Goal: Share content

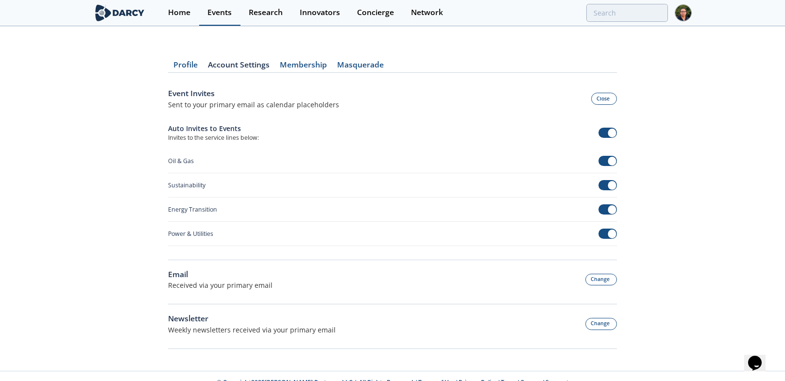
click at [212, 16] on div "Events" at bounding box center [220, 13] width 24 height 8
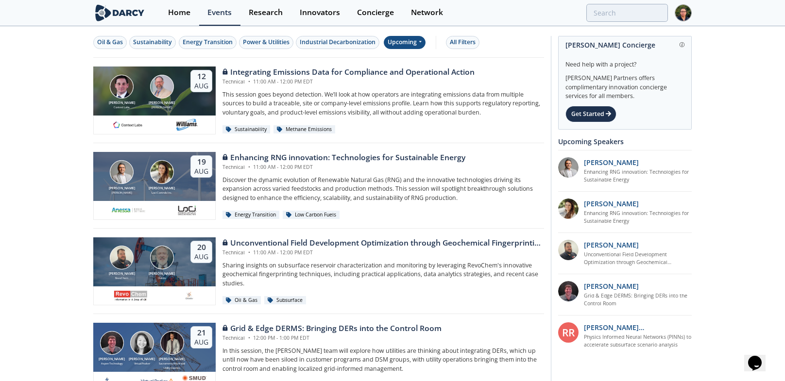
click at [410, 38] on div "Upcoming" at bounding box center [405, 42] width 42 height 13
click at [413, 70] on div "Past" at bounding box center [417, 75] width 60 height 16
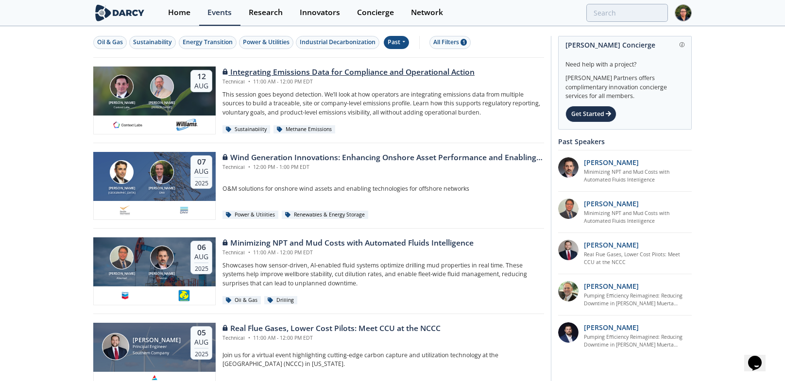
click at [166, 109] on div "[PERSON_NAME]" at bounding box center [162, 107] width 30 height 4
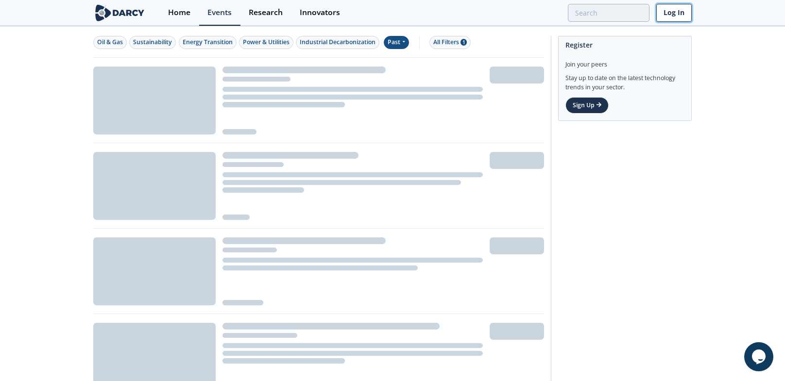
click at [681, 15] on link "Log In" at bounding box center [674, 13] width 35 height 18
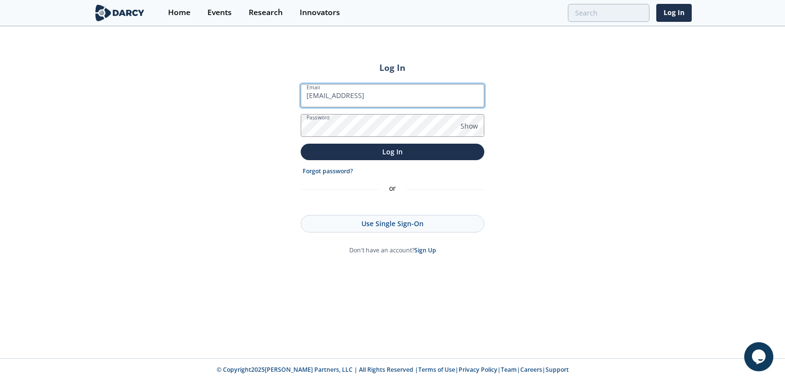
type input "[EMAIL_ADDRESS][DOMAIN_NAME]"
click at [301, 144] on button "Log In" at bounding box center [393, 152] width 184 height 16
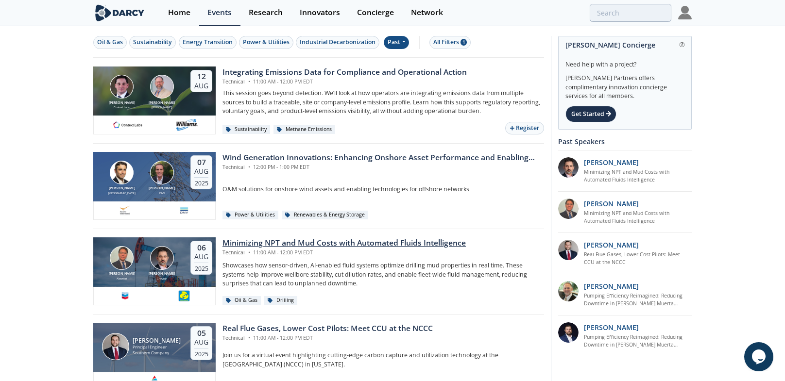
click at [160, 263] on img at bounding box center [162, 258] width 24 height 24
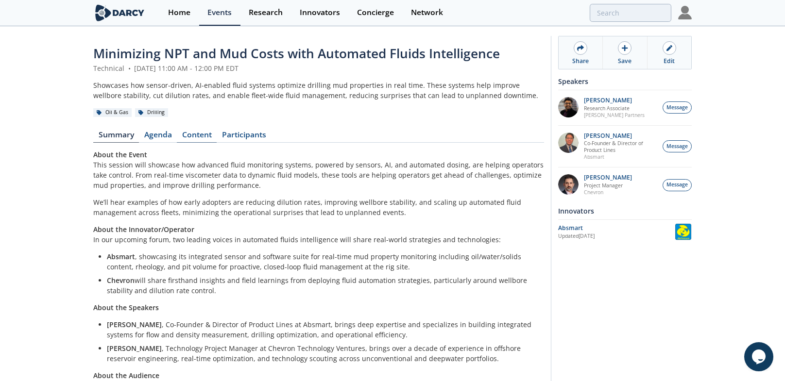
click at [194, 137] on link "Content" at bounding box center [197, 137] width 40 height 12
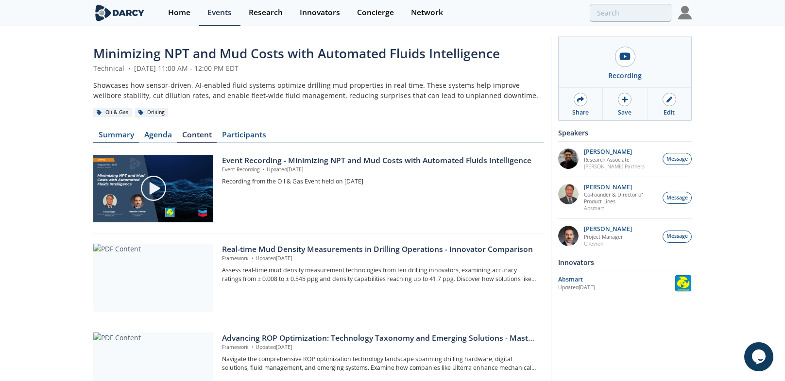
click at [126, 141] on link "Summary" at bounding box center [116, 137] width 46 height 12
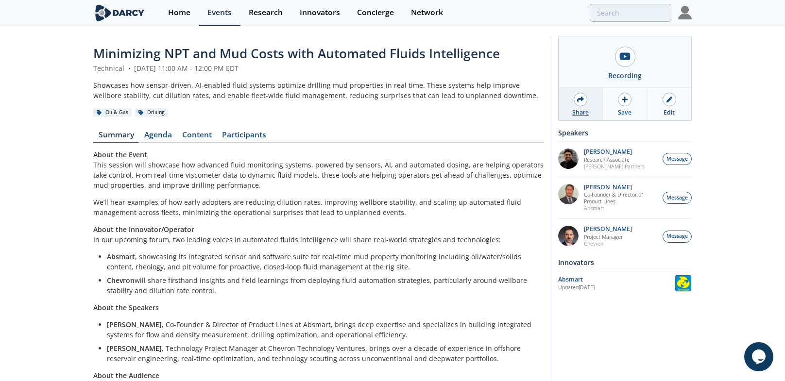
click at [572, 101] on div "Share" at bounding box center [581, 104] width 44 height 33
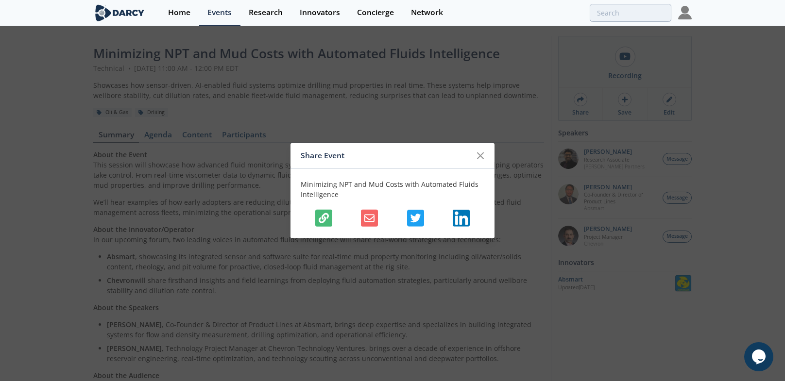
click at [326, 220] on icon "button" at bounding box center [324, 218] width 10 height 10
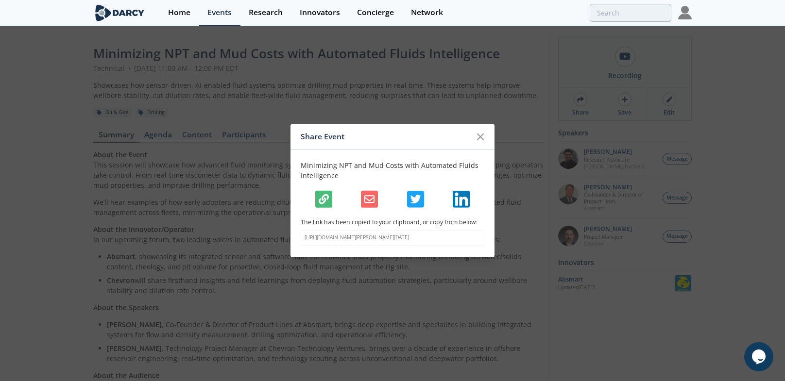
click at [335, 241] on p "https://staging.darcypartners.com/events/darcy-oil-and-gas-august-6-2025?s=77f8…" at bounding box center [393, 238] width 176 height 8
copy body "https://staging.darcypartners.com/events/darcy-oil-and-gas-august-6-2025?s=77f8…"
